Goal: Check status: Check status

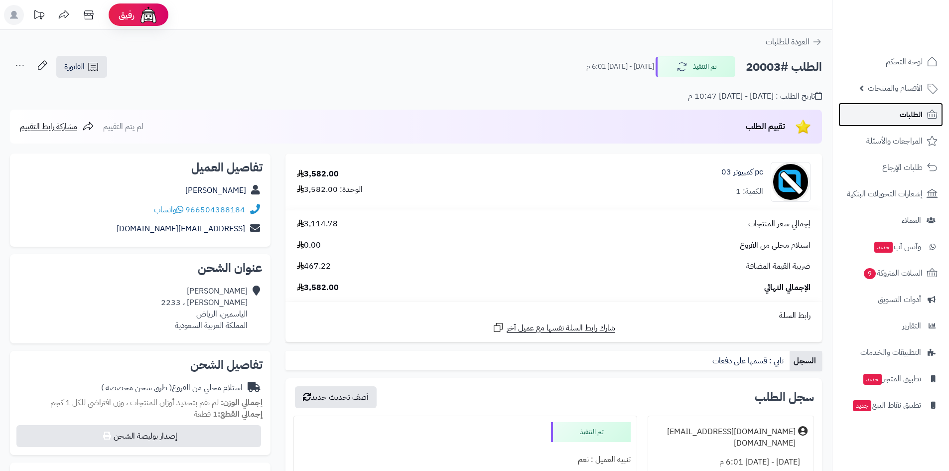
click at [902, 115] on span "الطلبات" at bounding box center [910, 115] width 23 height 14
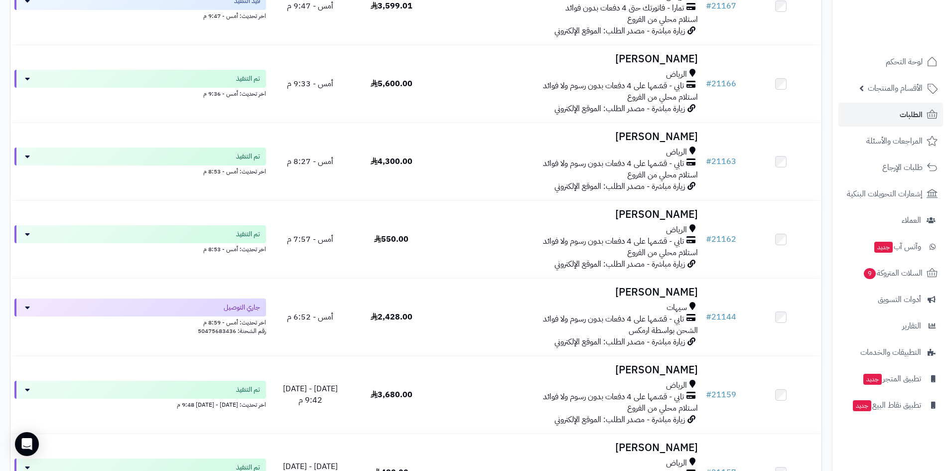
scroll to position [349, 0]
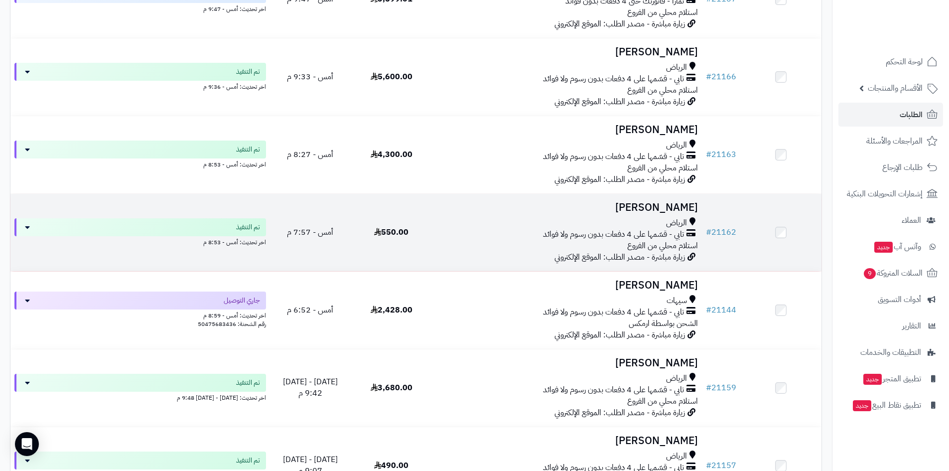
click at [462, 244] on div "الرياض تابي - قسّمها على 4 دفعات بدون رسوم ولا فوائد استلام محلي من الفروع" at bounding box center [567, 234] width 262 height 34
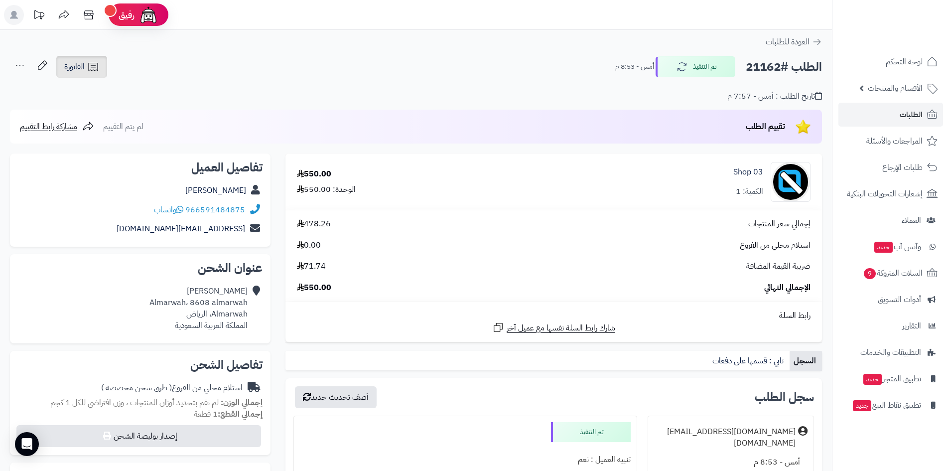
click at [94, 59] on link "الفاتورة" at bounding box center [81, 67] width 51 height 22
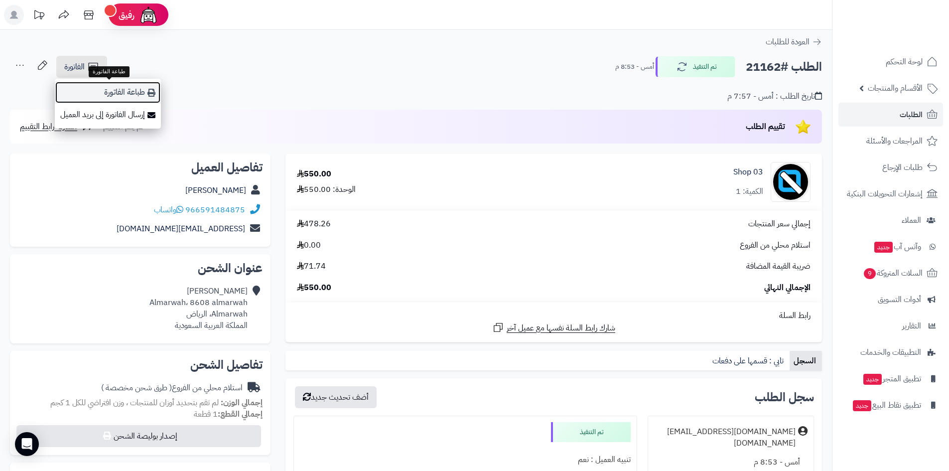
click at [148, 93] on icon at bounding box center [151, 93] width 8 height 8
